Goal: Task Accomplishment & Management: Manage account settings

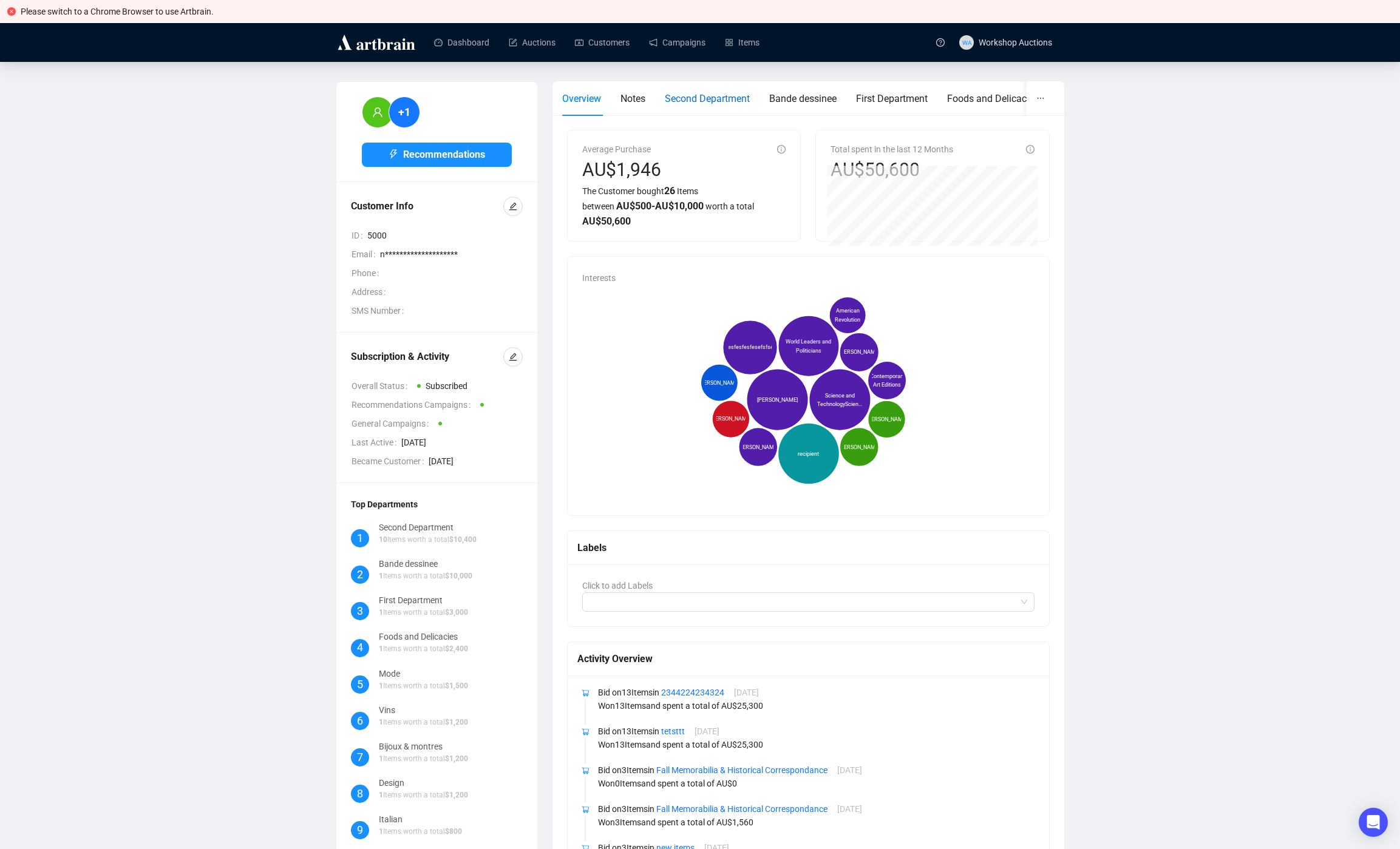
click at [728, 105] on div "Second Department" at bounding box center [707, 98] width 85 height 15
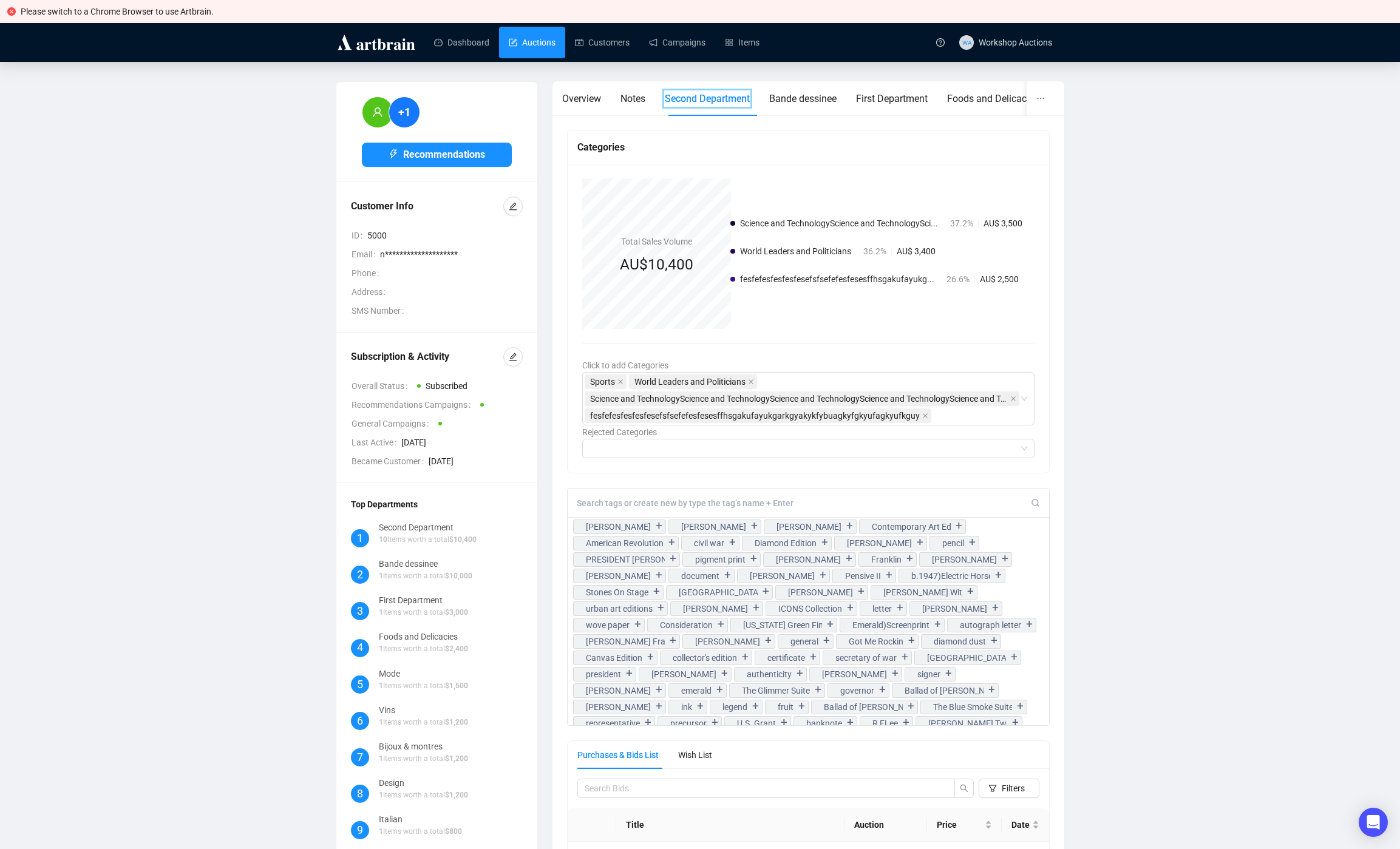
click at [529, 36] on link "Auctions" at bounding box center [532, 42] width 47 height 32
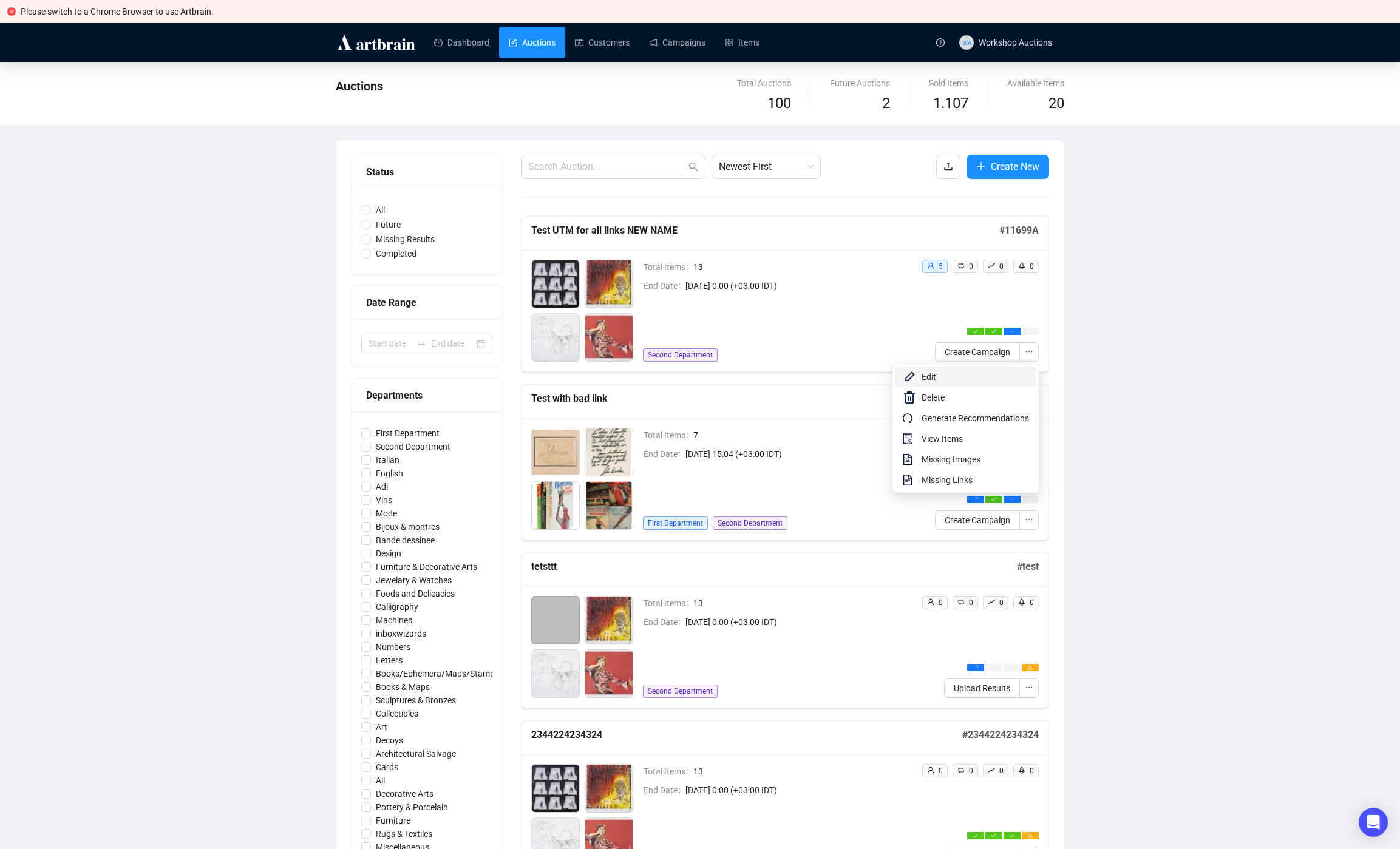
click at [963, 371] on span "Edit" at bounding box center [976, 377] width 108 height 13
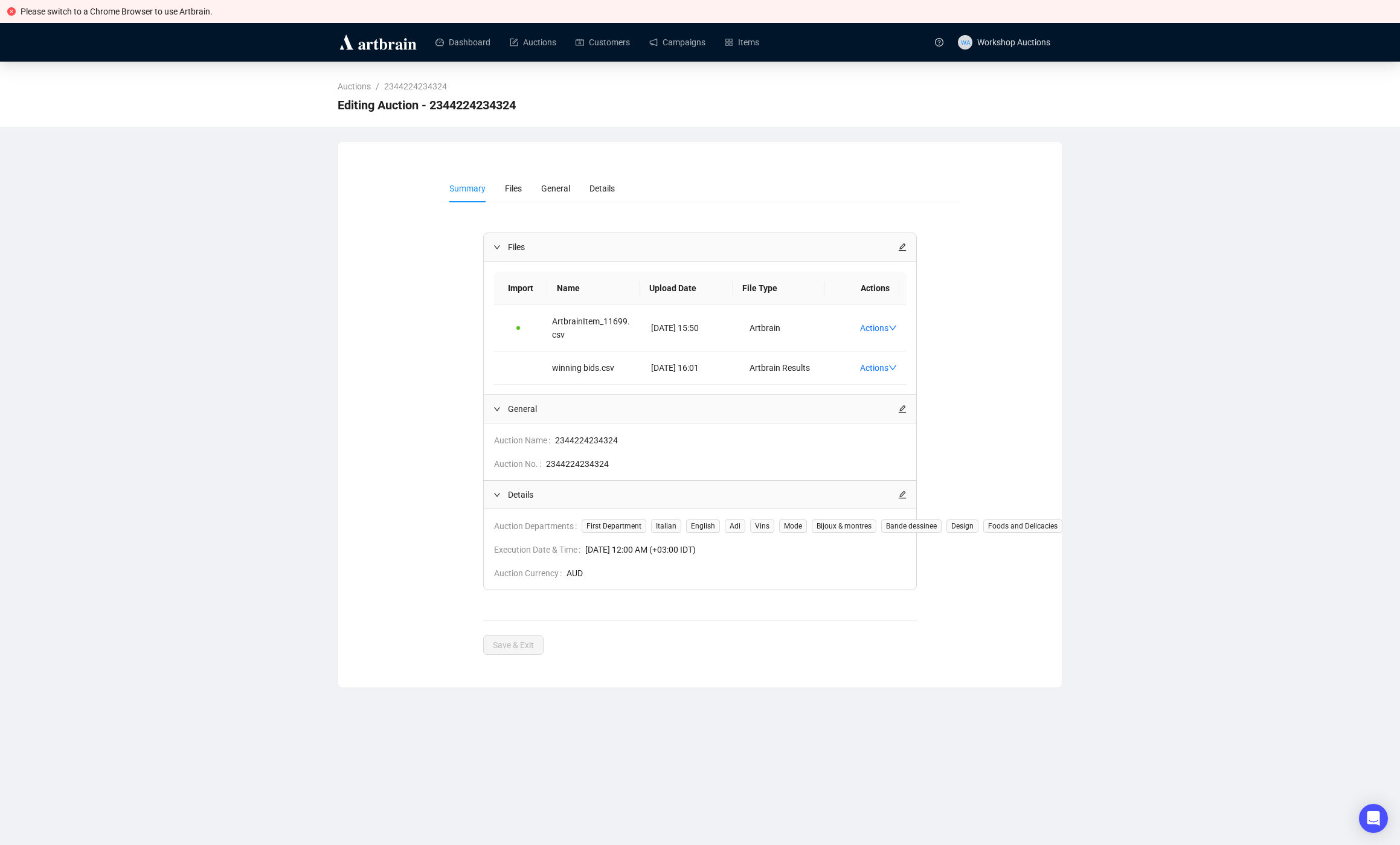
click at [519, 533] on span "Auction Departments" at bounding box center [538, 526] width 87 height 13
click at [566, 533] on span "Auction Departments" at bounding box center [538, 526] width 87 height 13
drag, startPoint x: 576, startPoint y: 541, endPoint x: 493, endPoint y: 541, distance: 83.0
click at [493, 541] on div "Auction Departments First Department Italian English Adi Vins Mode Bijoux & mon…" at bounding box center [700, 549] width 433 height 80
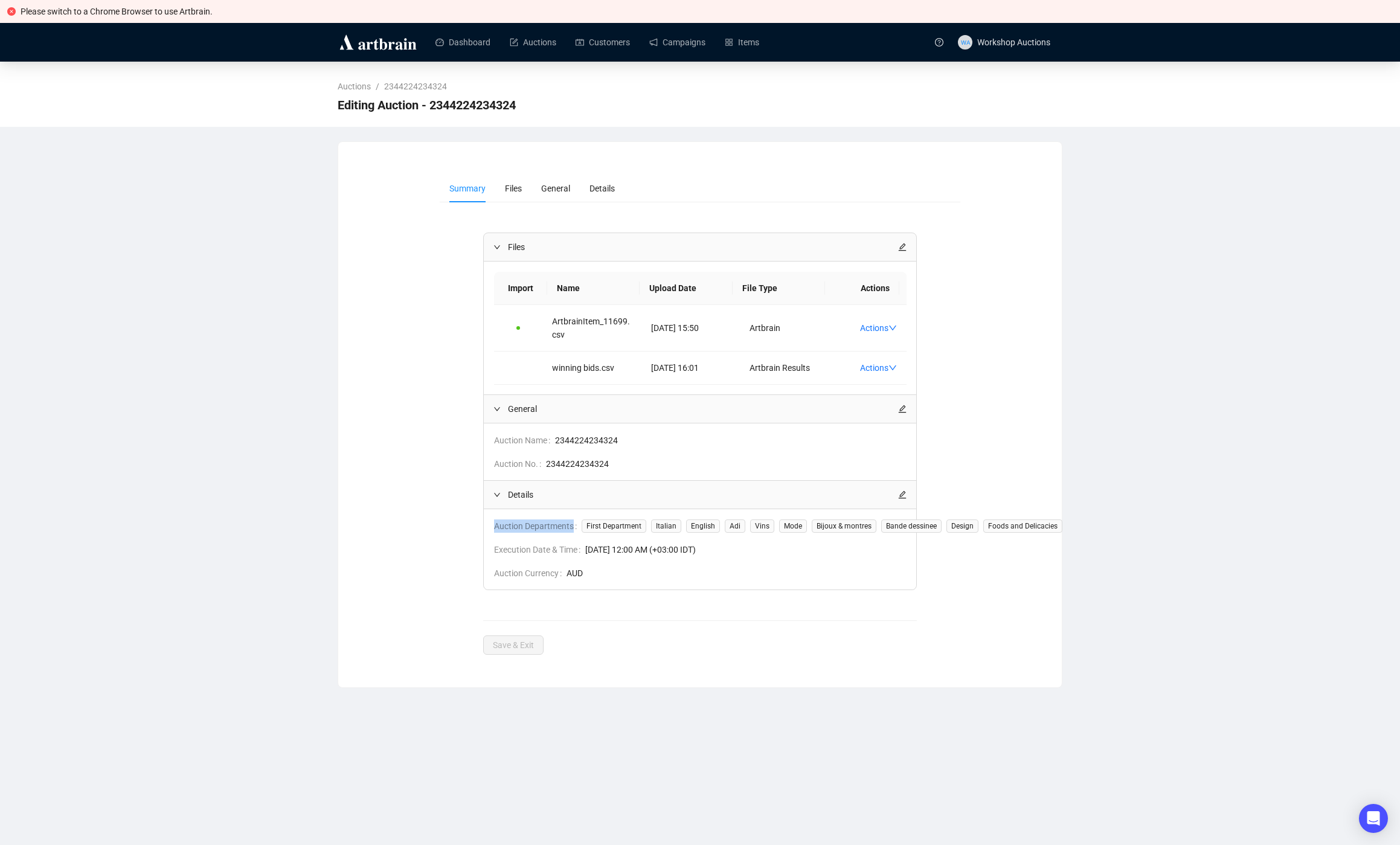
copy span "Auction Departments"
click at [558, 186] on span "General" at bounding box center [555, 189] width 29 height 10
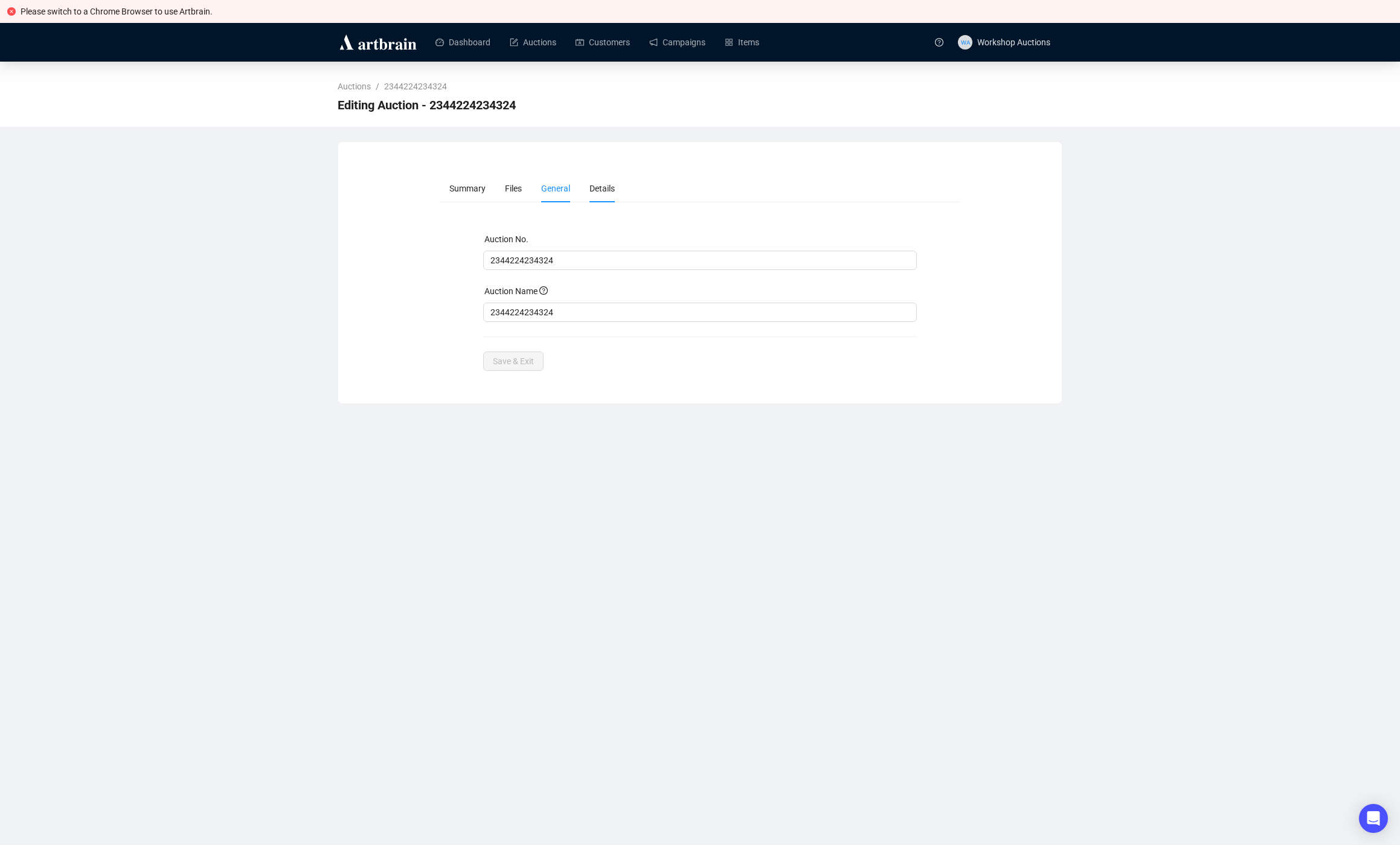
click at [589, 189] on li "Details" at bounding box center [602, 188] width 44 height 27
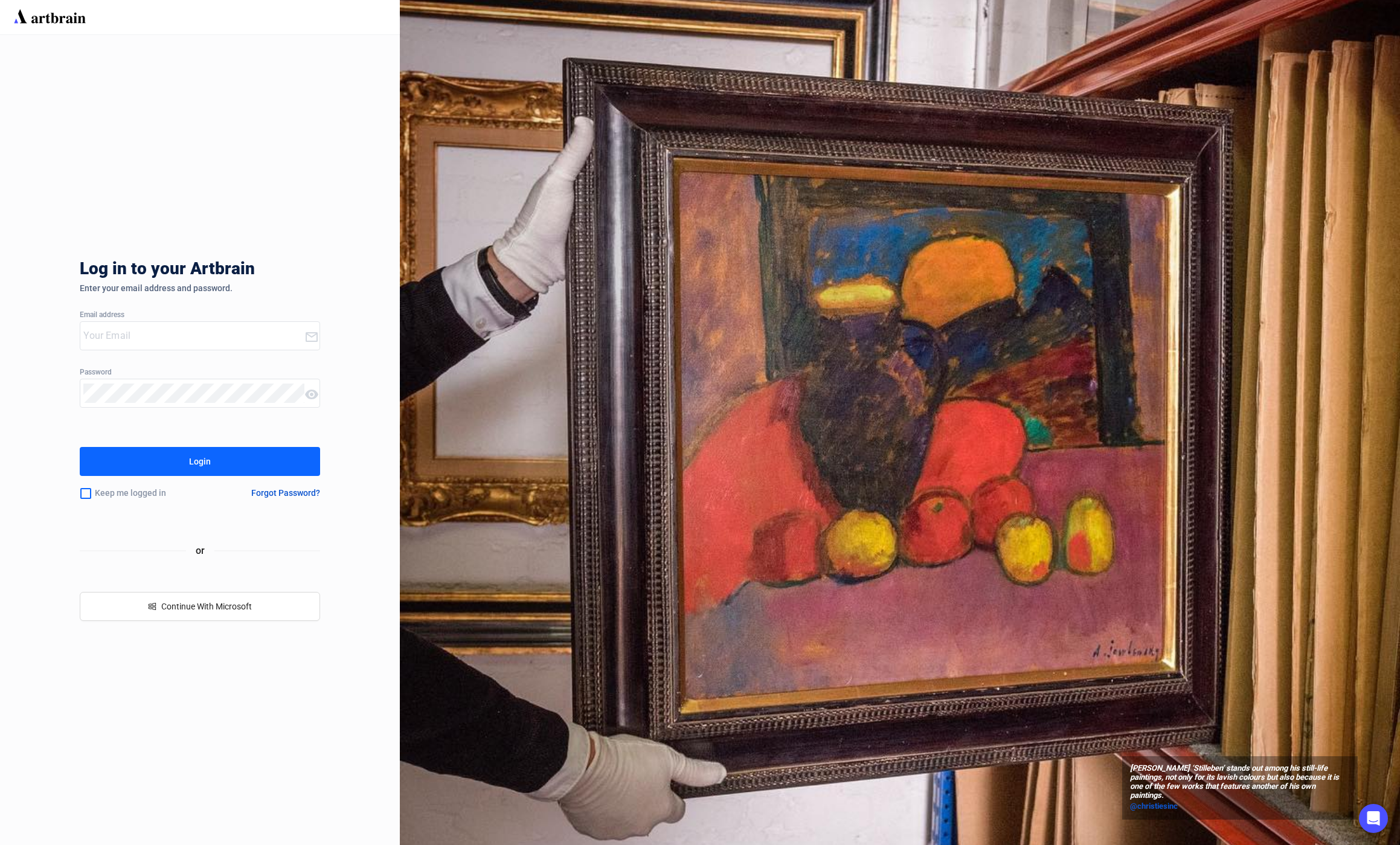
click at [195, 266] on div "Log in to your Artbrain" at bounding box center [261, 271] width 362 height 24
click at [171, 337] on input "email" at bounding box center [193, 335] width 221 height 19
click at [188, 329] on input "email" at bounding box center [193, 335] width 221 height 19
click at [0, 844] on com-1password-button at bounding box center [0, 845] width 0 height 0
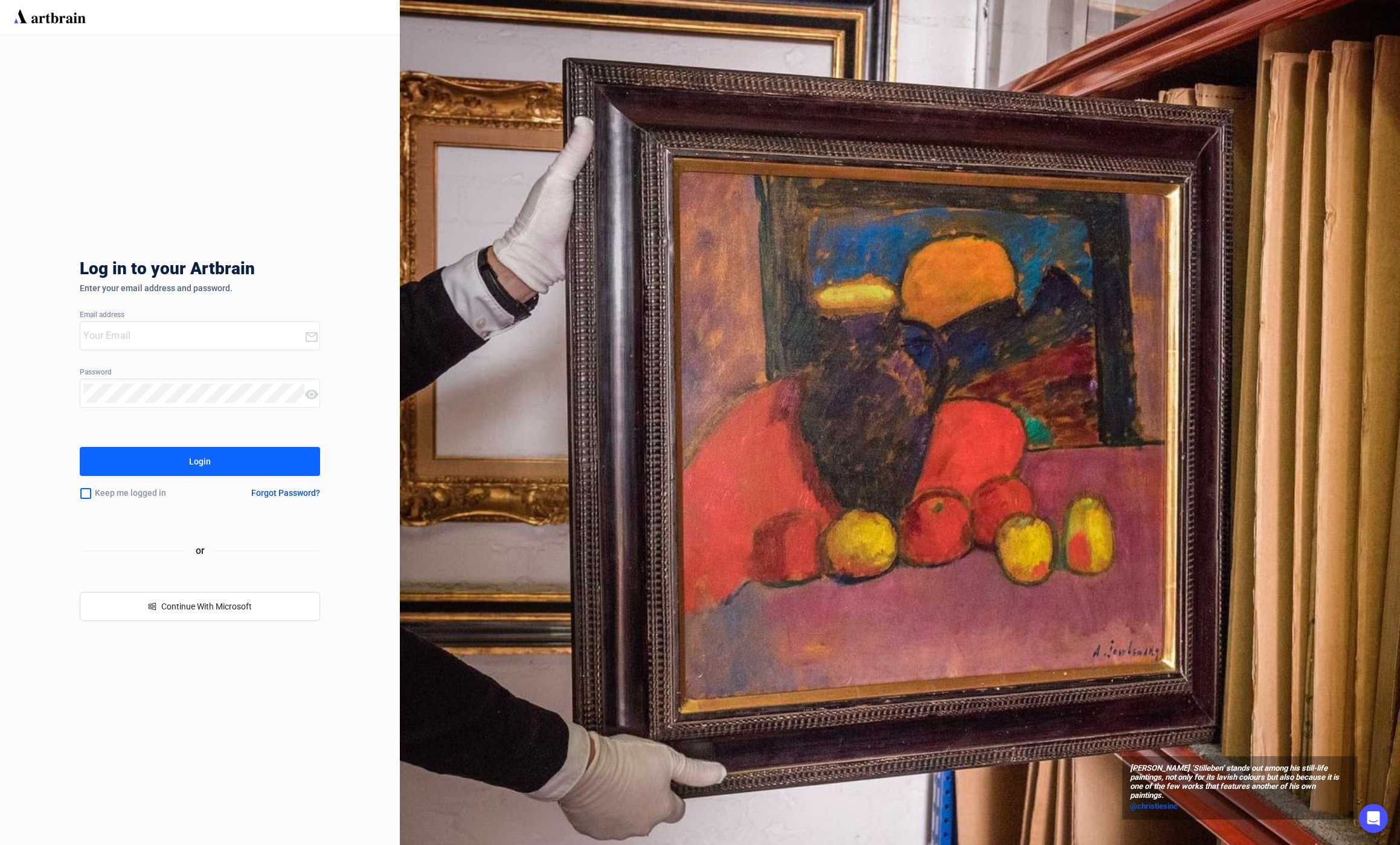
type input "[EMAIL_ADDRESS][DOMAIN_NAME]"
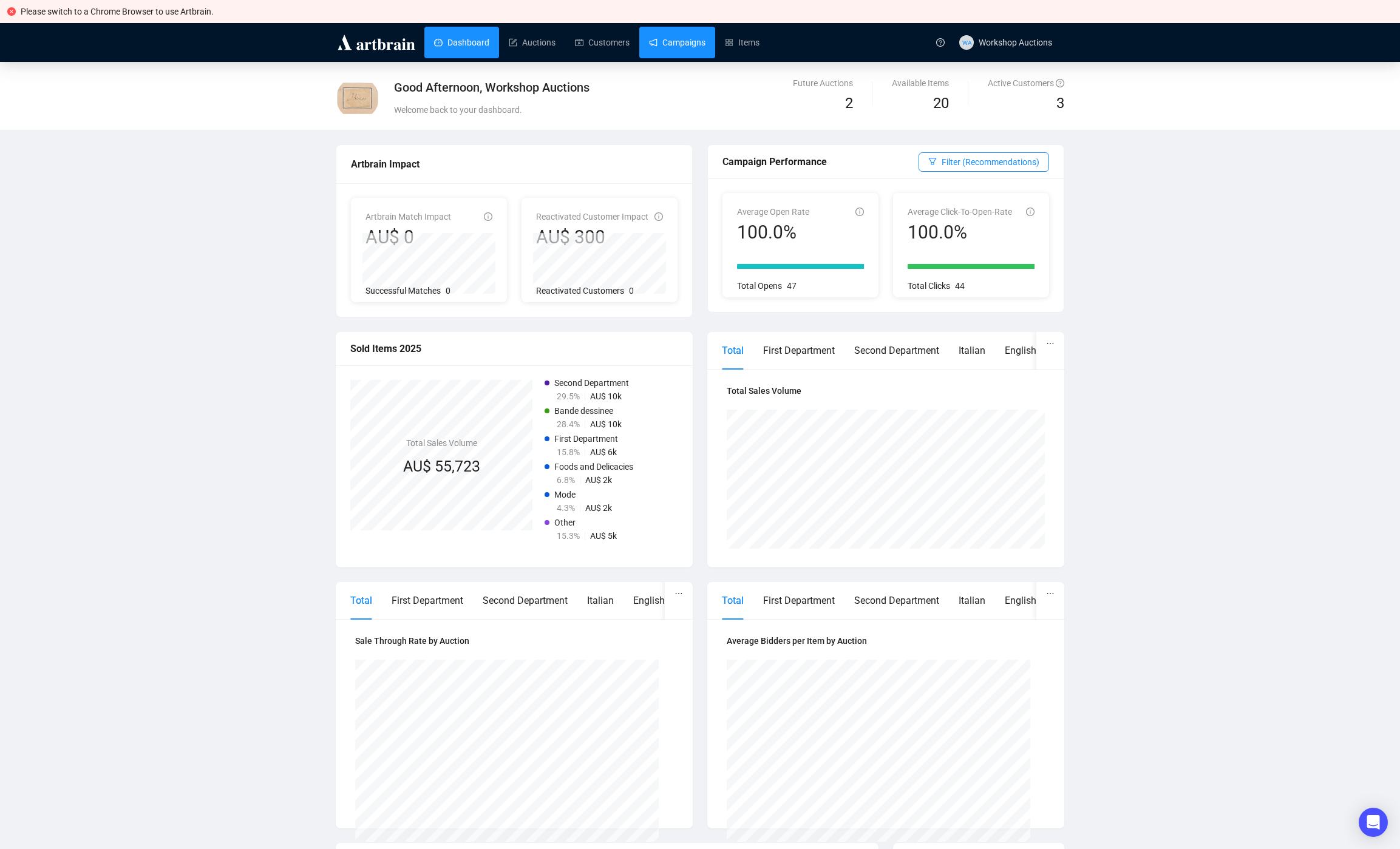
click at [698, 41] on link "Campaigns" at bounding box center [677, 42] width 57 height 32
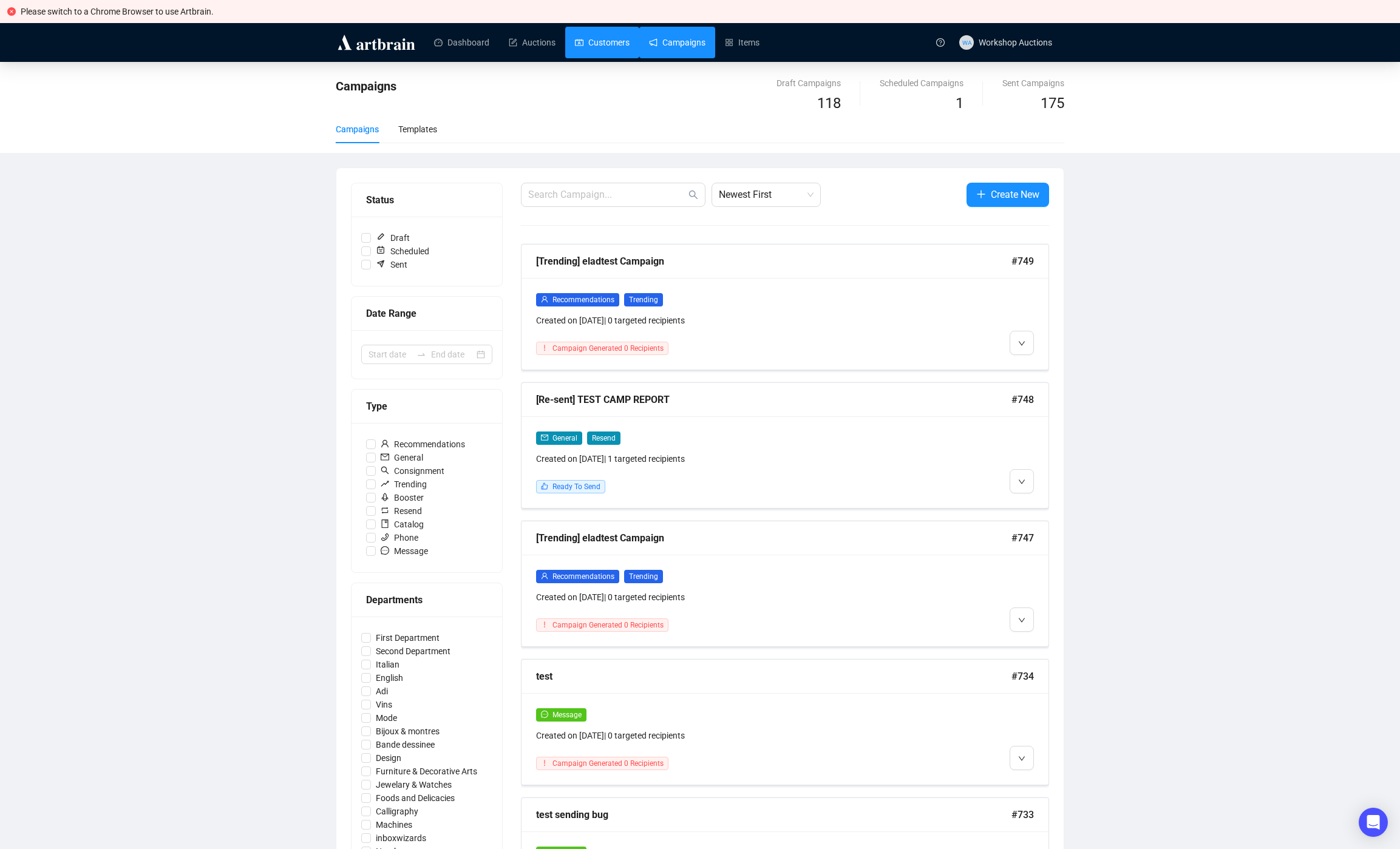
click at [593, 37] on link "Customers" at bounding box center [602, 42] width 55 height 32
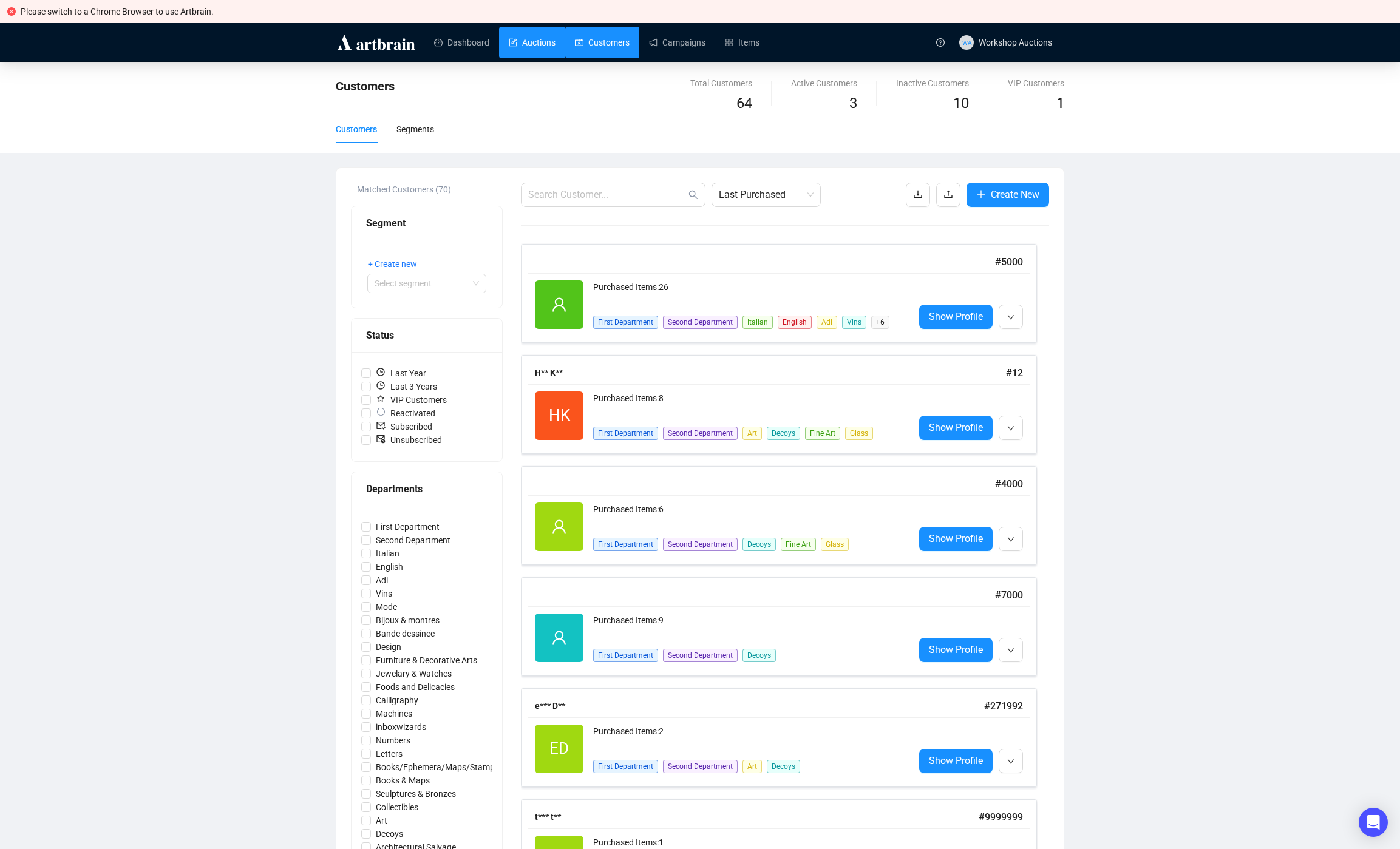
click at [537, 50] on link "Auctions" at bounding box center [532, 42] width 47 height 32
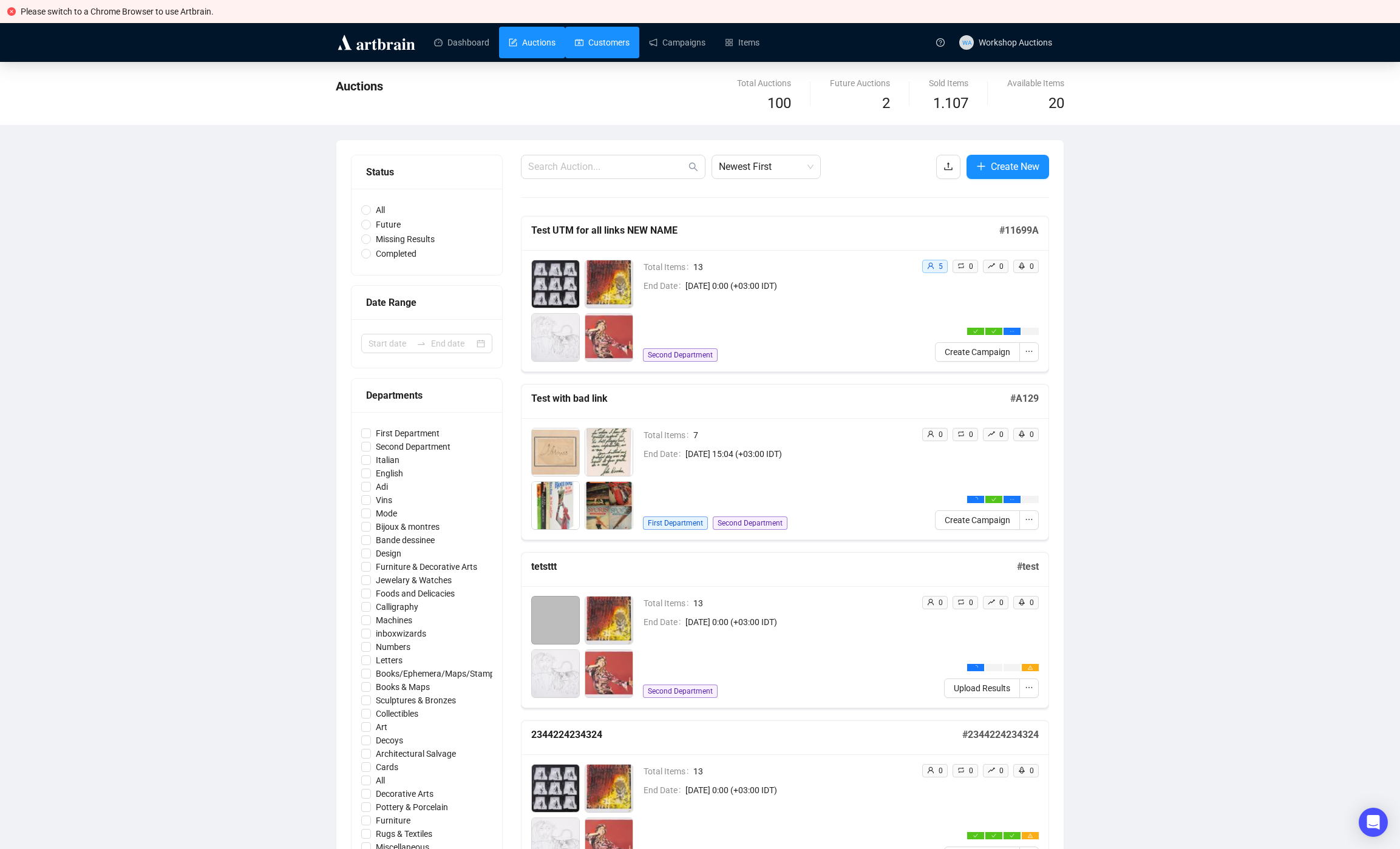
click at [619, 41] on link "Customers" at bounding box center [602, 42] width 55 height 32
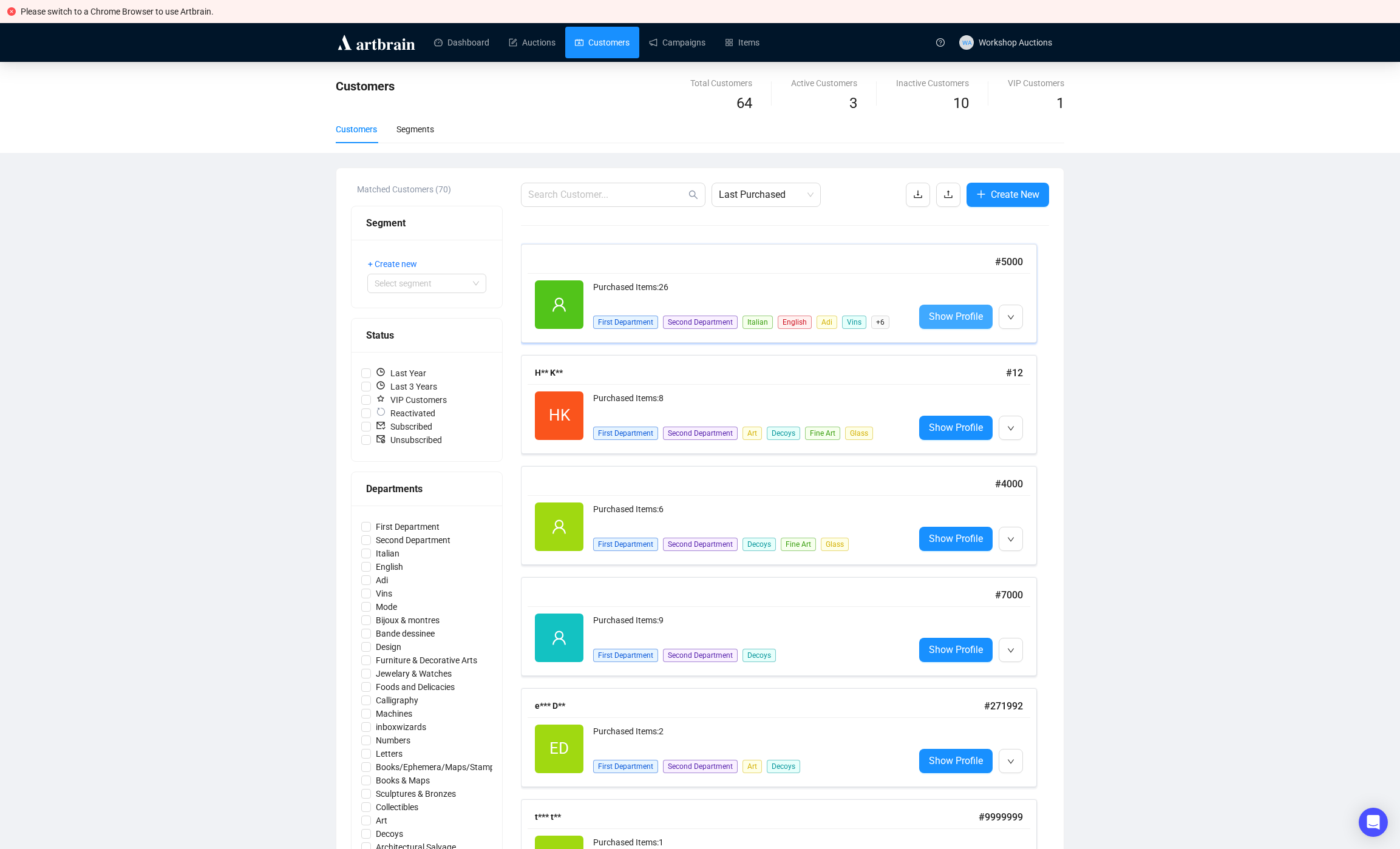
click at [949, 321] on span "Show Profile" at bounding box center [956, 316] width 54 height 15
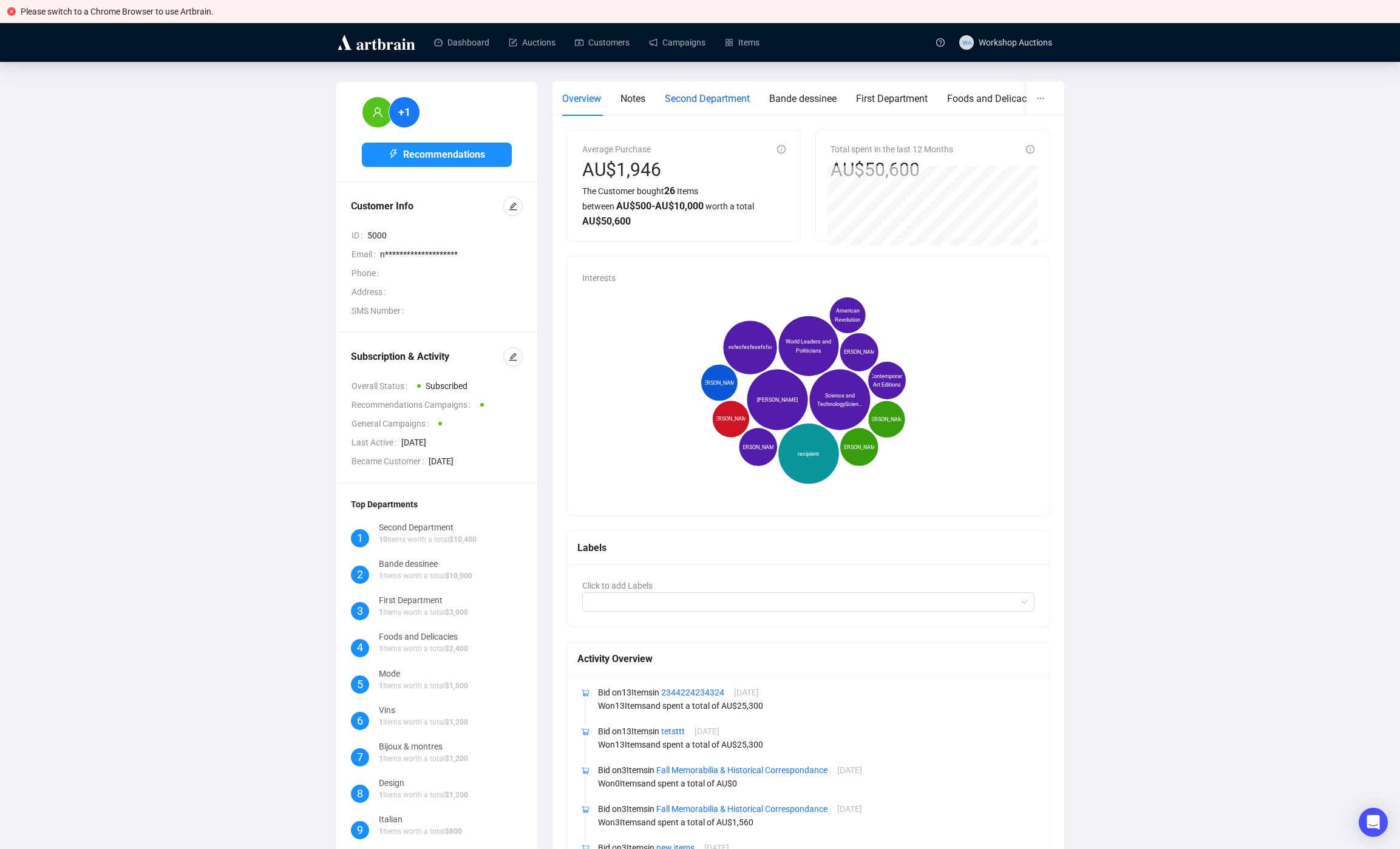
click at [750, 103] on span "Second Department" at bounding box center [707, 98] width 85 height 11
